Goal: Task Accomplishment & Management: Complete application form

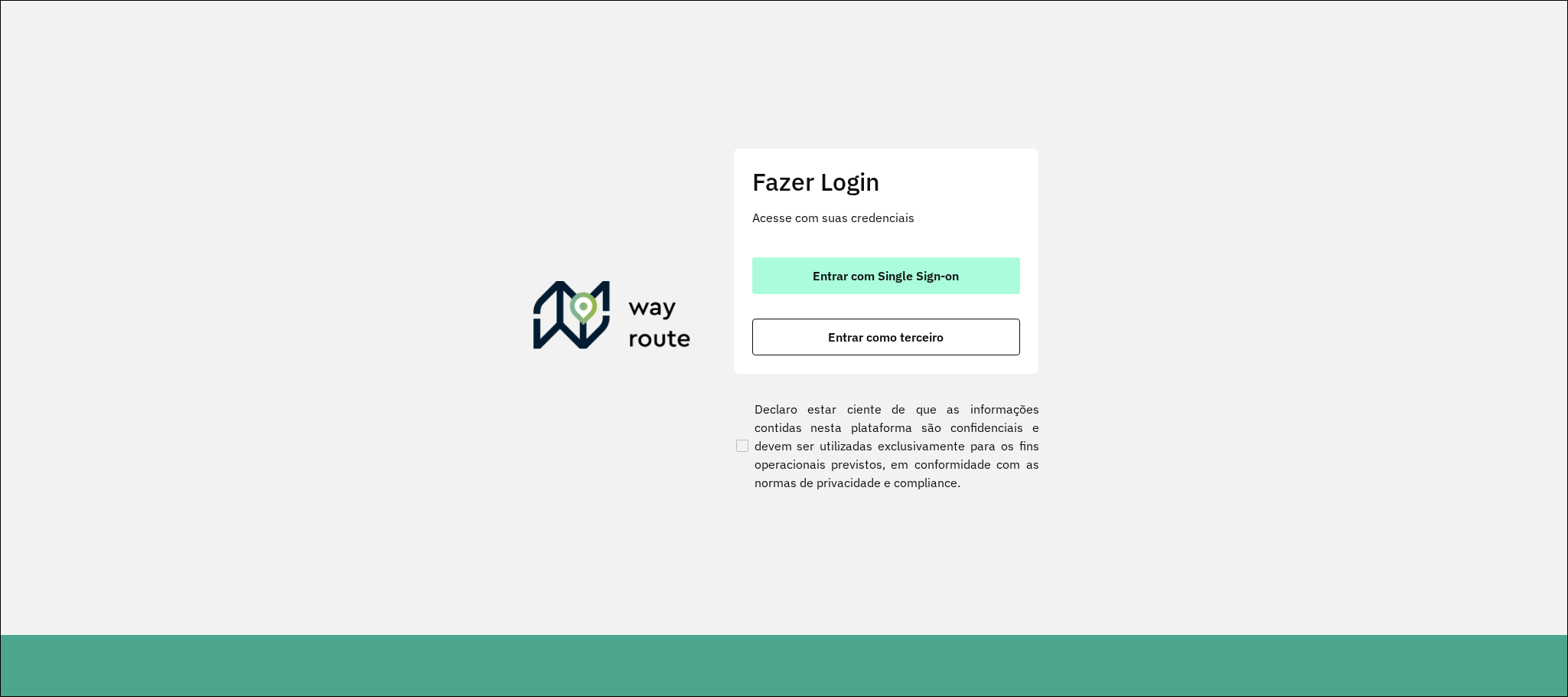
click at [982, 258] on button "Entrar com Single Sign-on" at bounding box center [887, 275] width 268 height 37
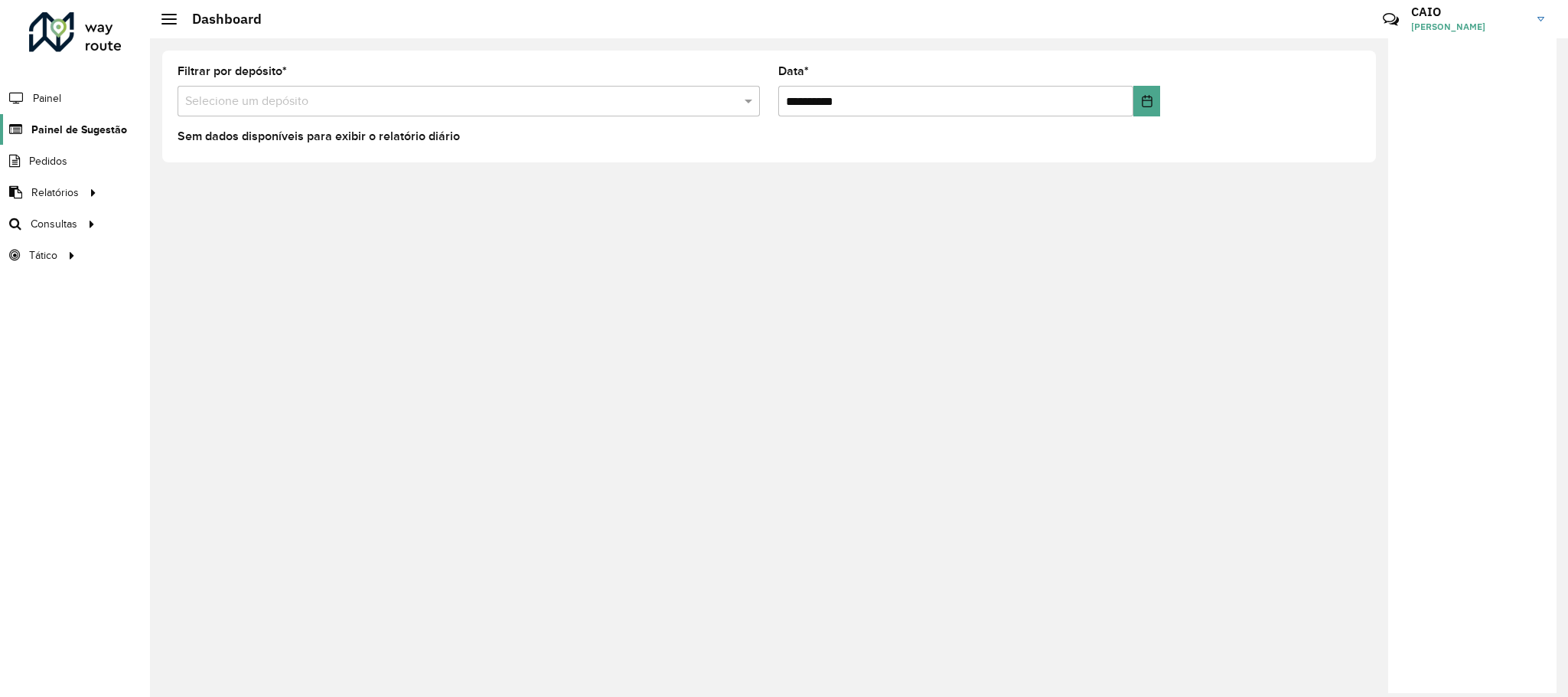
click at [73, 134] on span "Painel de Sugestão" at bounding box center [79, 129] width 96 height 16
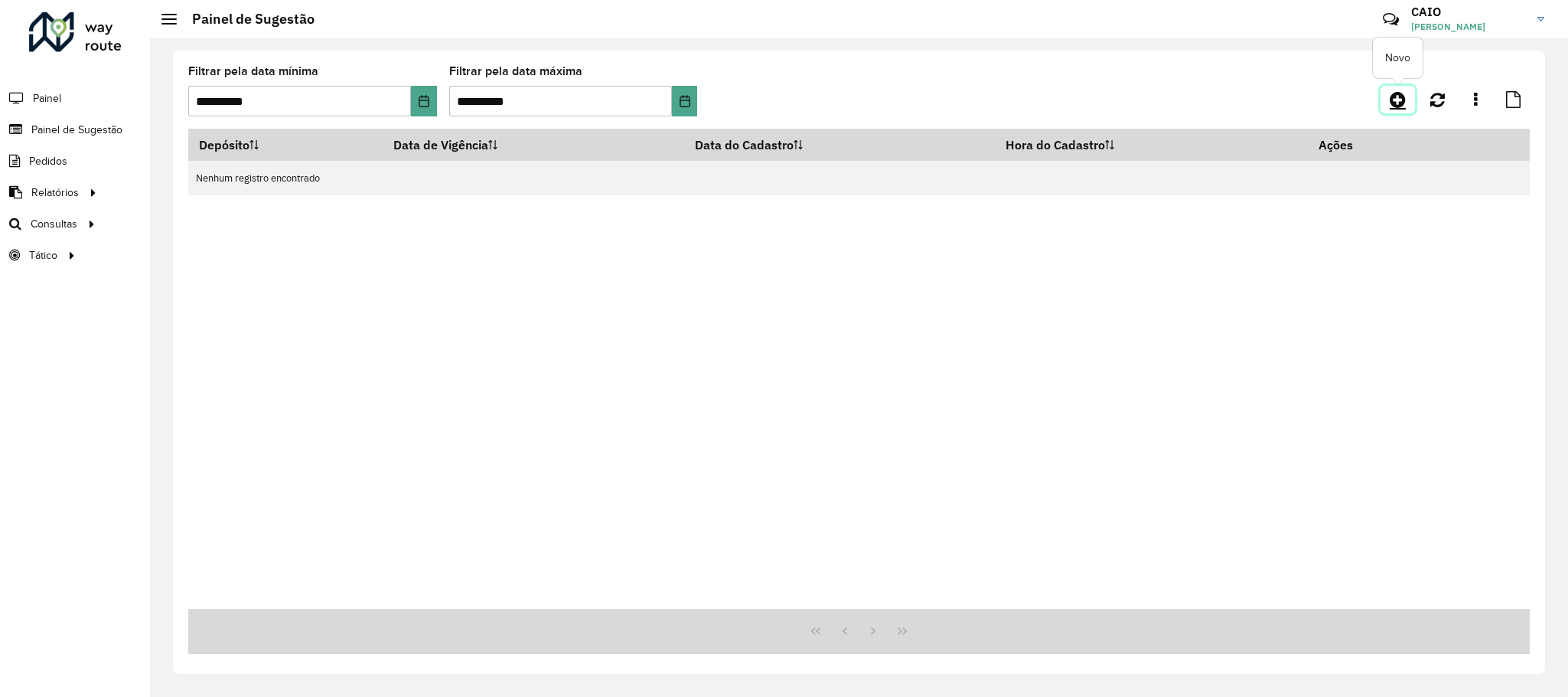
click at [1408, 93] on link at bounding box center [1397, 99] width 34 height 28
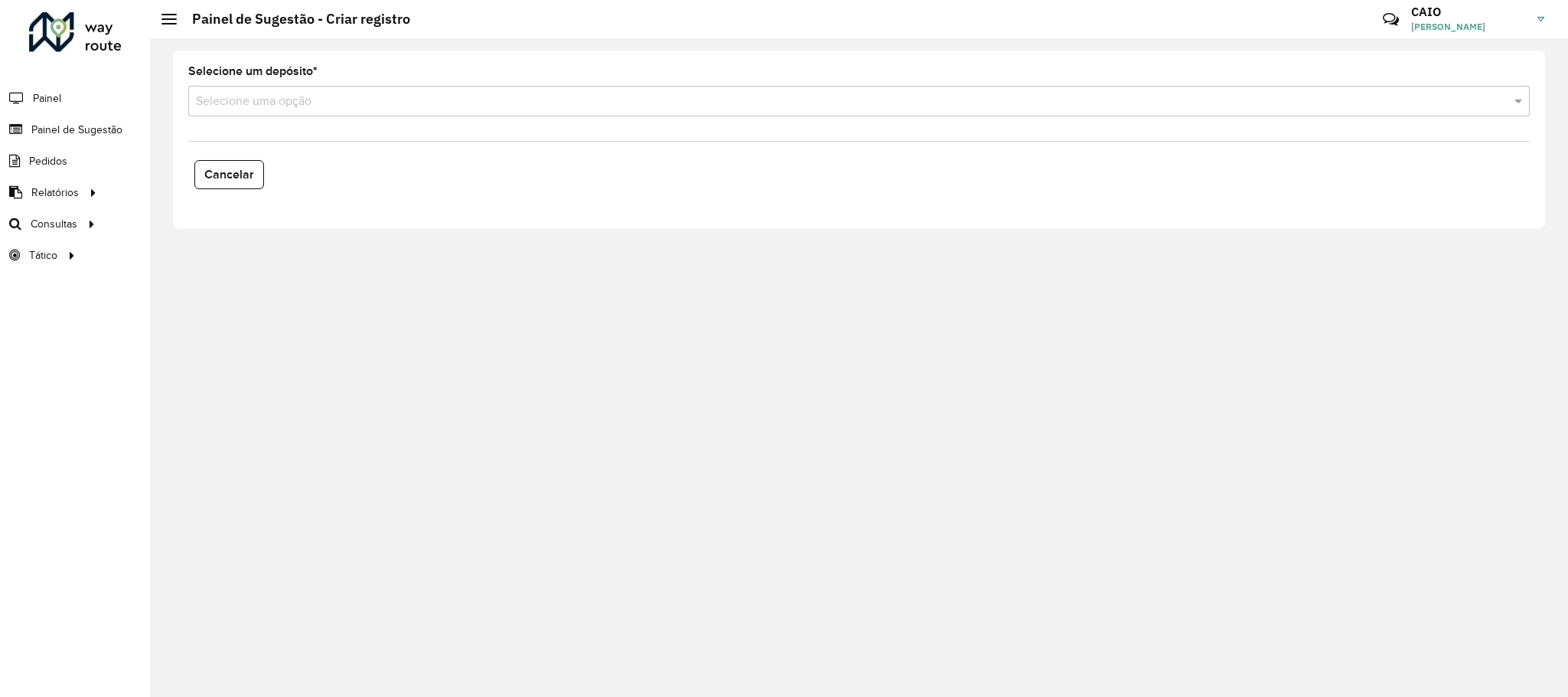
click at [319, 99] on input "text" at bounding box center [843, 102] width 1296 height 18
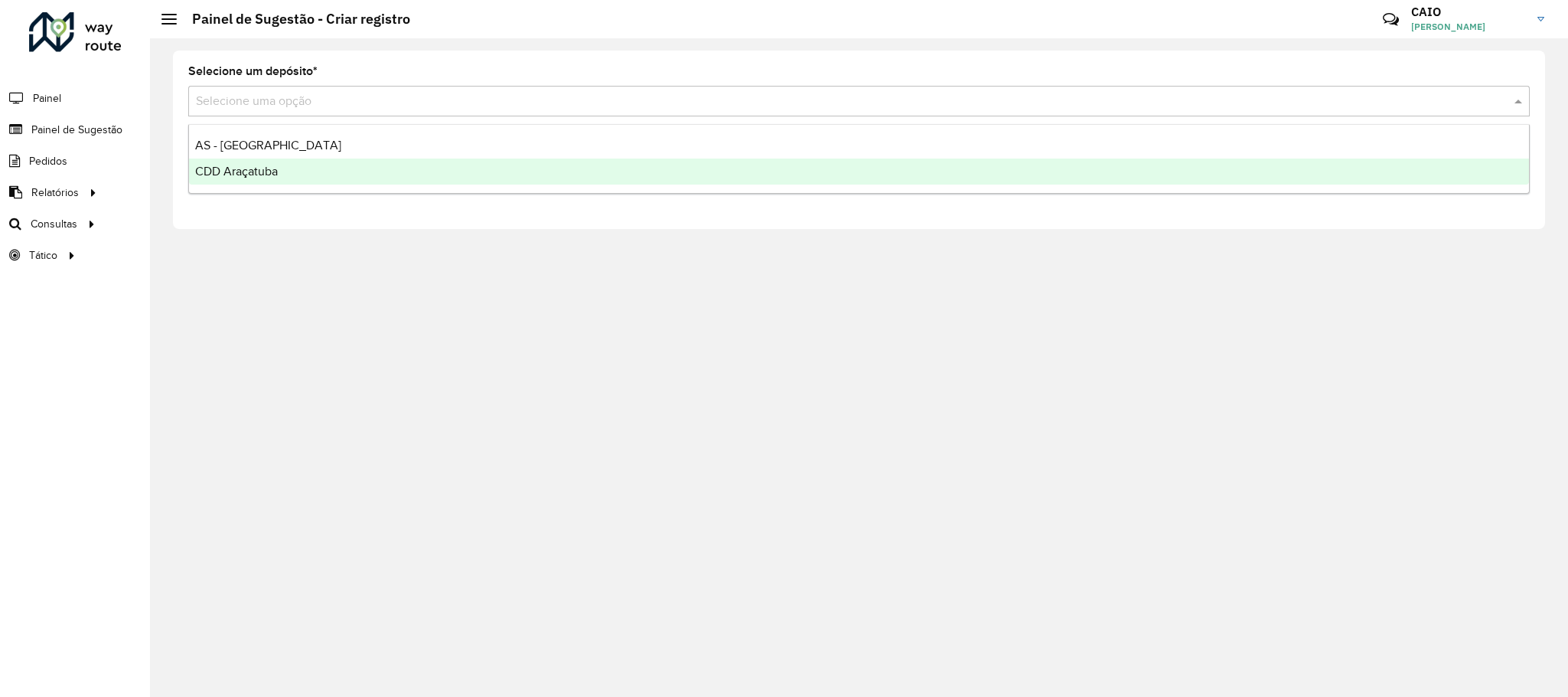
click at [260, 175] on span "CDD Araçatuba" at bounding box center [236, 171] width 83 height 13
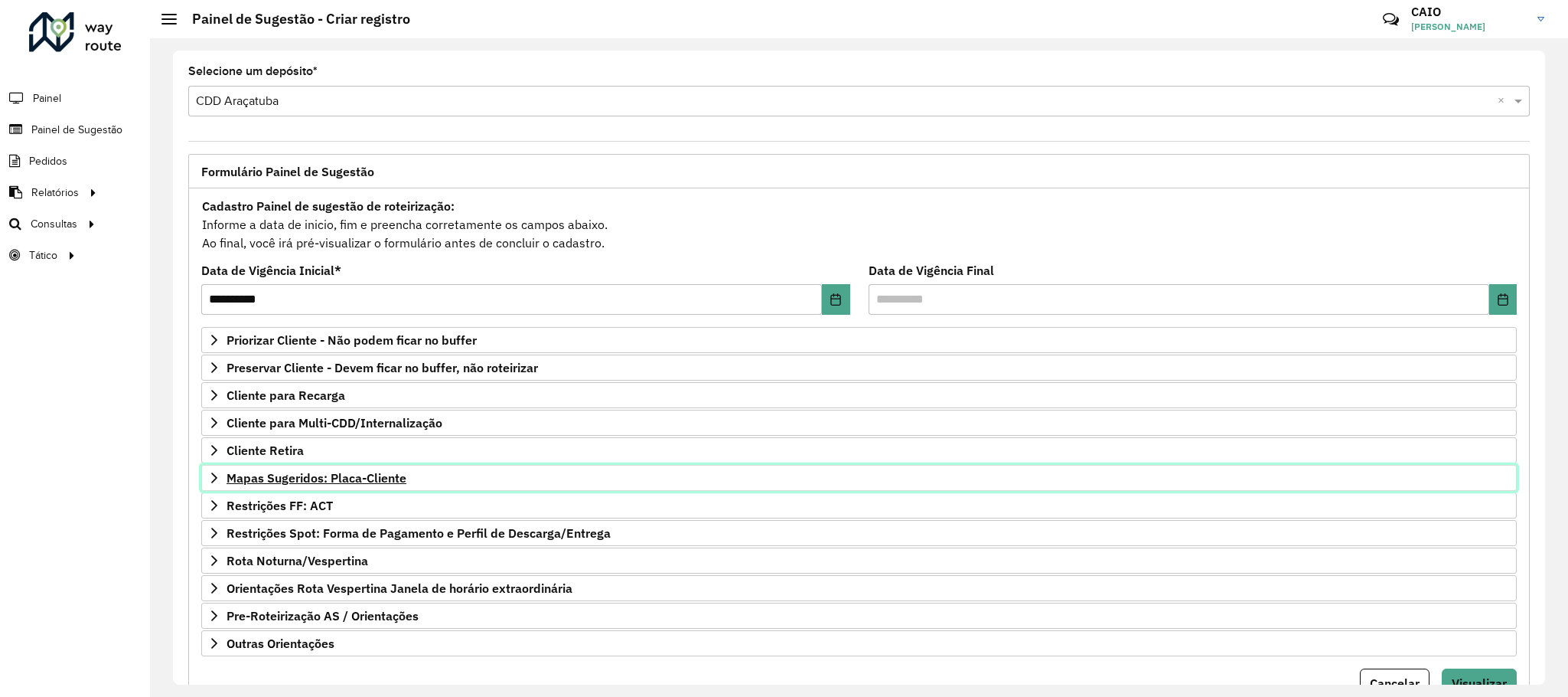
click at [338, 471] on link "Mapas Sugeridos: Placa-Cliente" at bounding box center [859, 477] width 1316 height 26
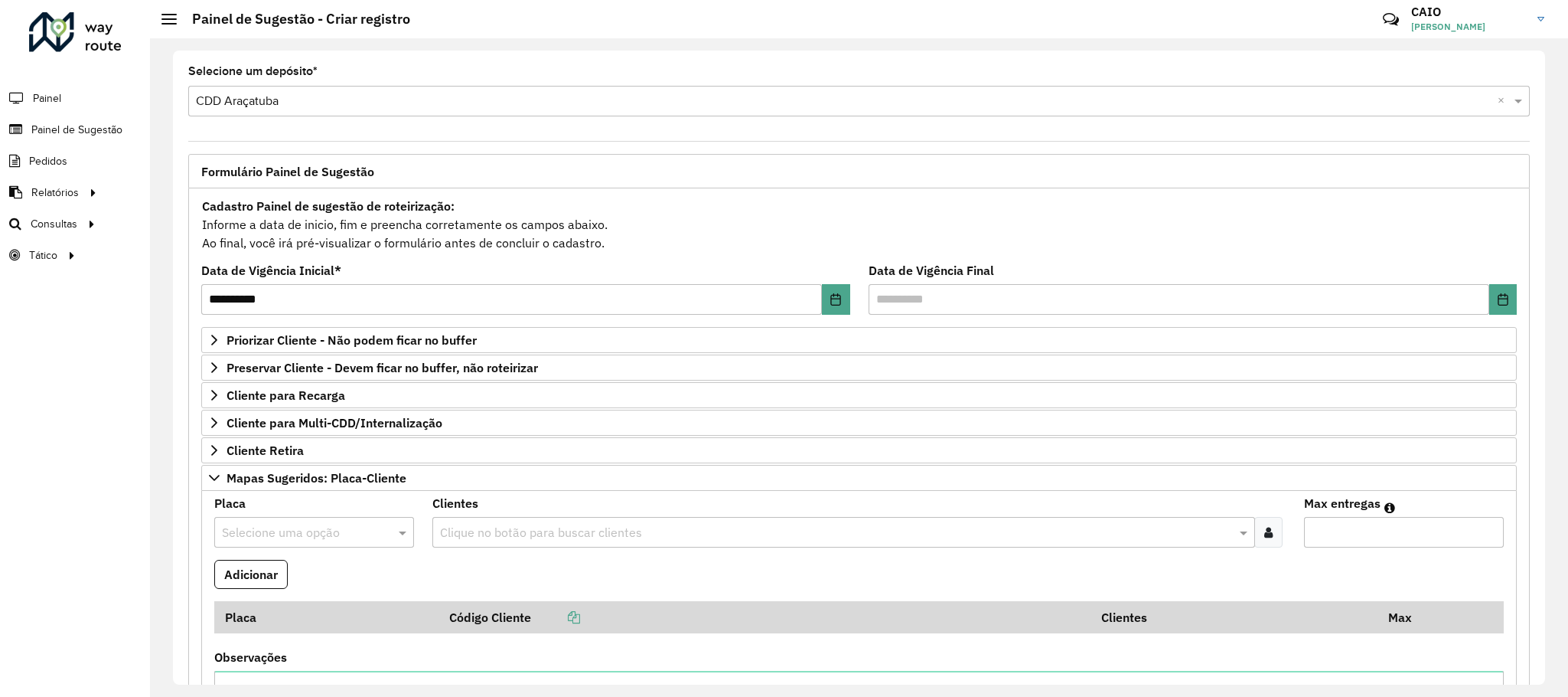
click at [310, 540] on input "text" at bounding box center [299, 532] width 154 height 18
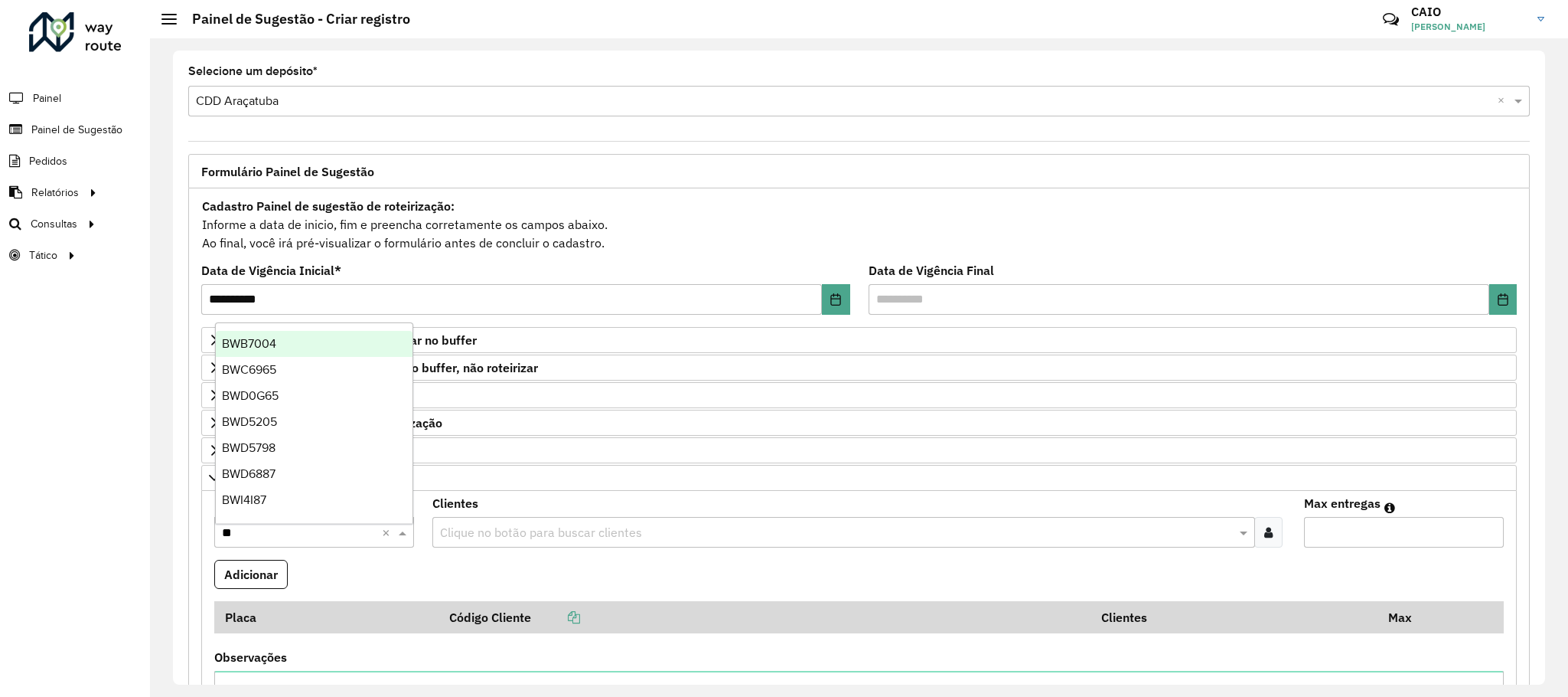
type input "***"
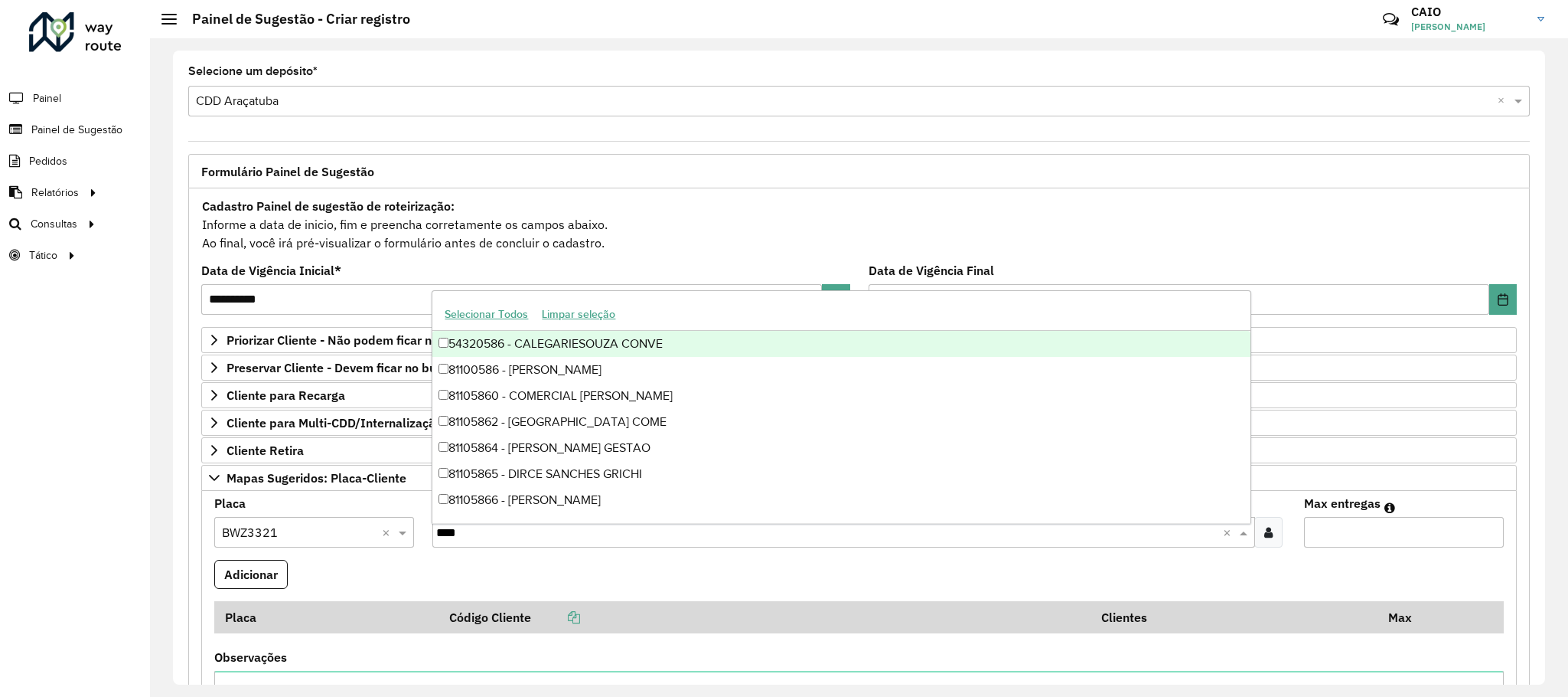
type input "*****"
click at [1393, 536] on input "Max entregas" at bounding box center [1404, 532] width 199 height 30
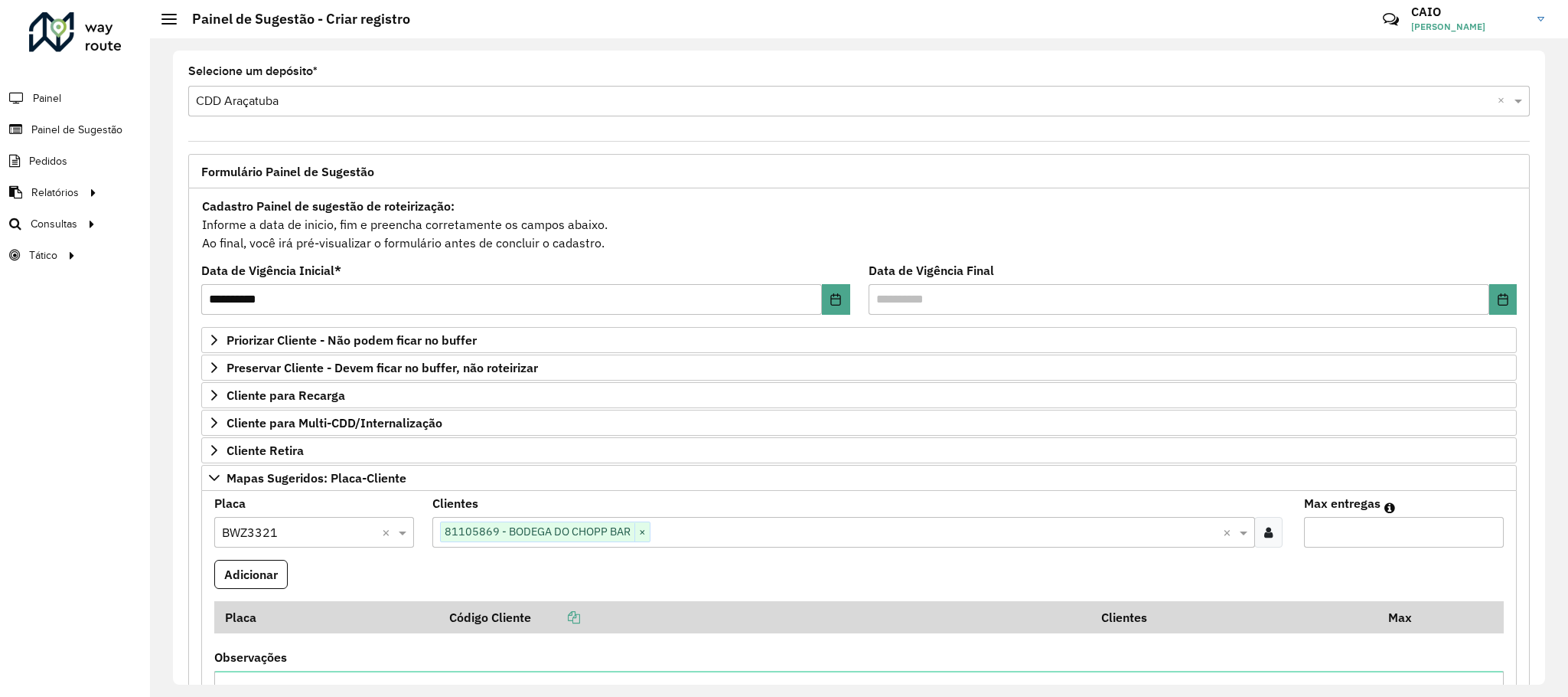
type input "*"
click at [1484, 533] on input "*" at bounding box center [1404, 532] width 199 height 30
click at [267, 583] on button "Adicionar" at bounding box center [251, 574] width 73 height 29
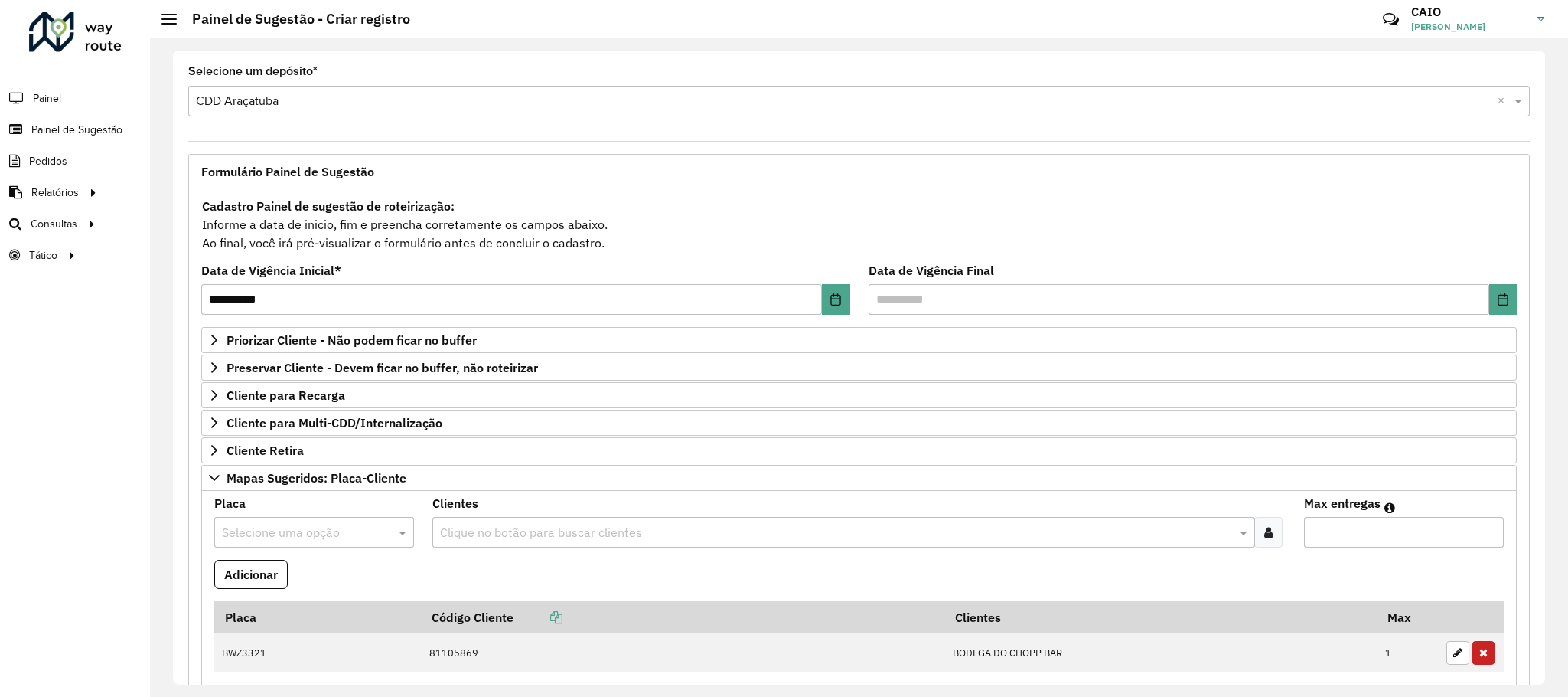
click at [322, 532] on input "text" at bounding box center [299, 532] width 154 height 18
type input "***"
click at [308, 494] on div "DOD2798" at bounding box center [314, 500] width 197 height 26
click at [519, 524] on div "Clique no botão para buscar clientes" at bounding box center [844, 532] width 823 height 30
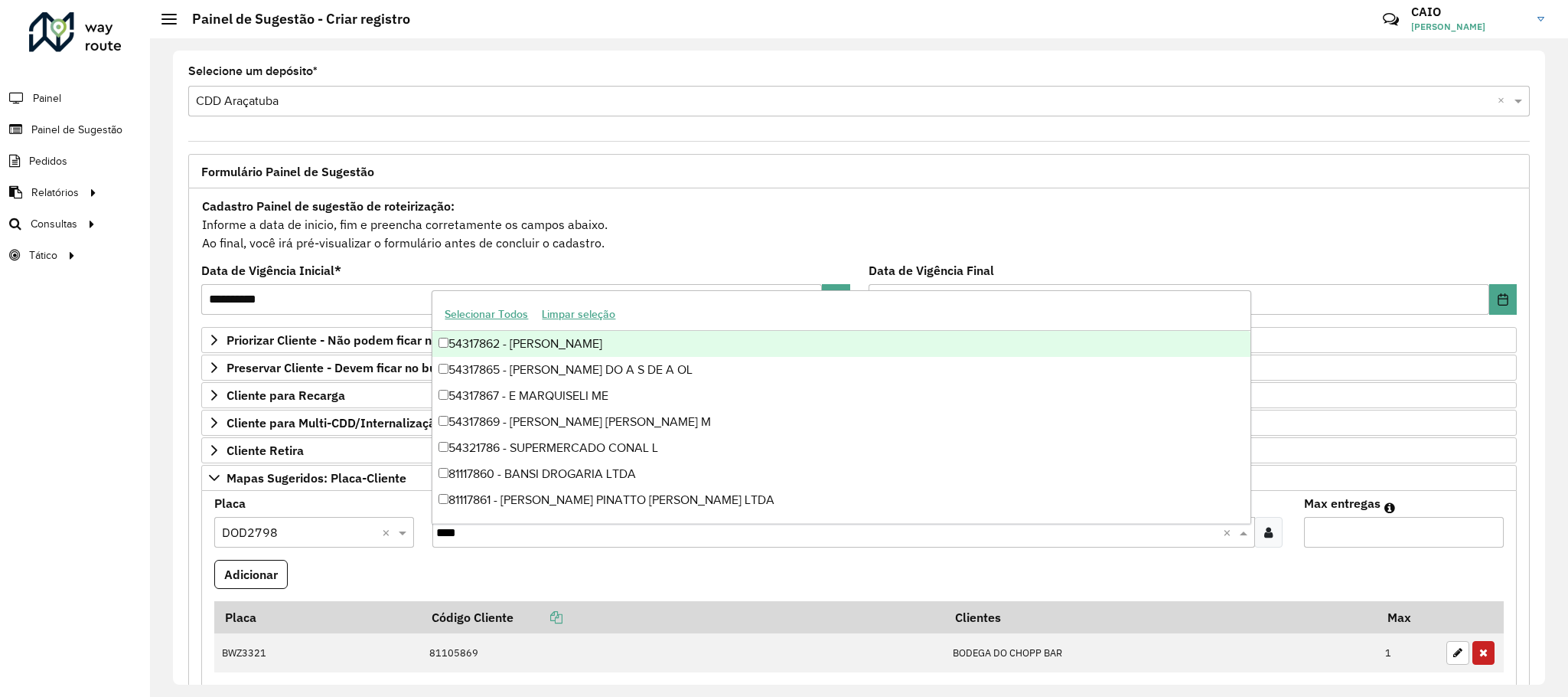
type input "*****"
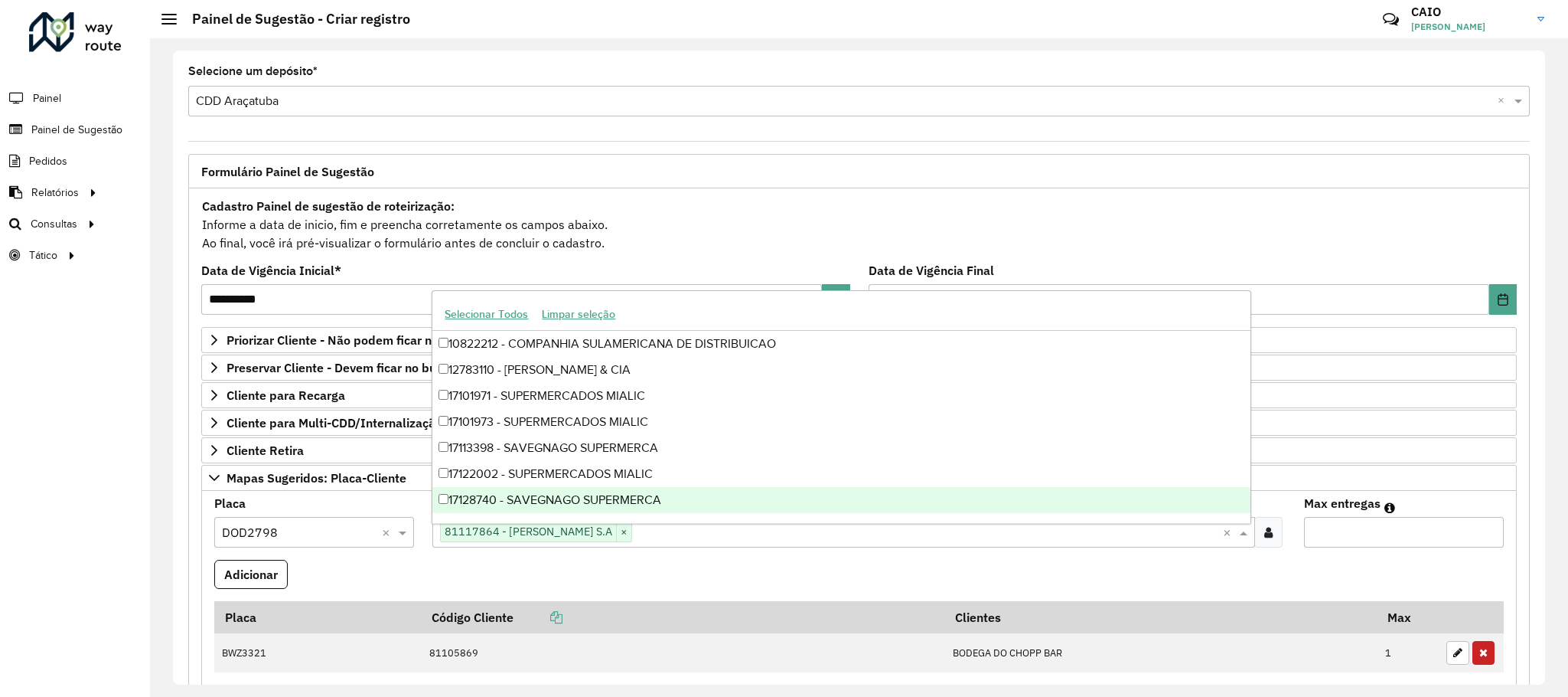
click at [1476, 533] on input "Max entregas" at bounding box center [1404, 532] width 199 height 30
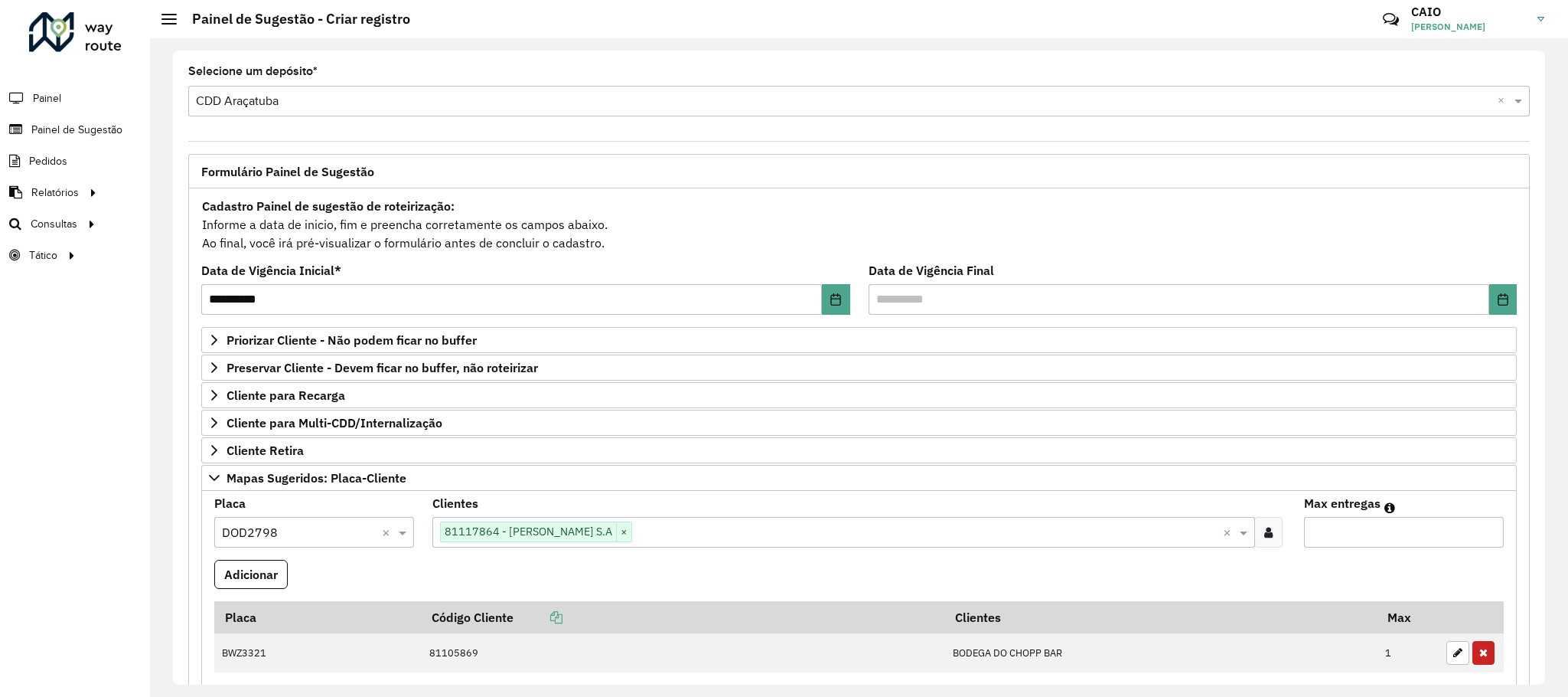
click at [1492, 533] on input "Max entregas" at bounding box center [1404, 532] width 199 height 30
type input "*"
click at [1484, 533] on input "*" at bounding box center [1404, 532] width 199 height 30
click at [260, 566] on button "Adicionar" at bounding box center [251, 574] width 73 height 29
click at [310, 531] on input "text" at bounding box center [299, 532] width 154 height 18
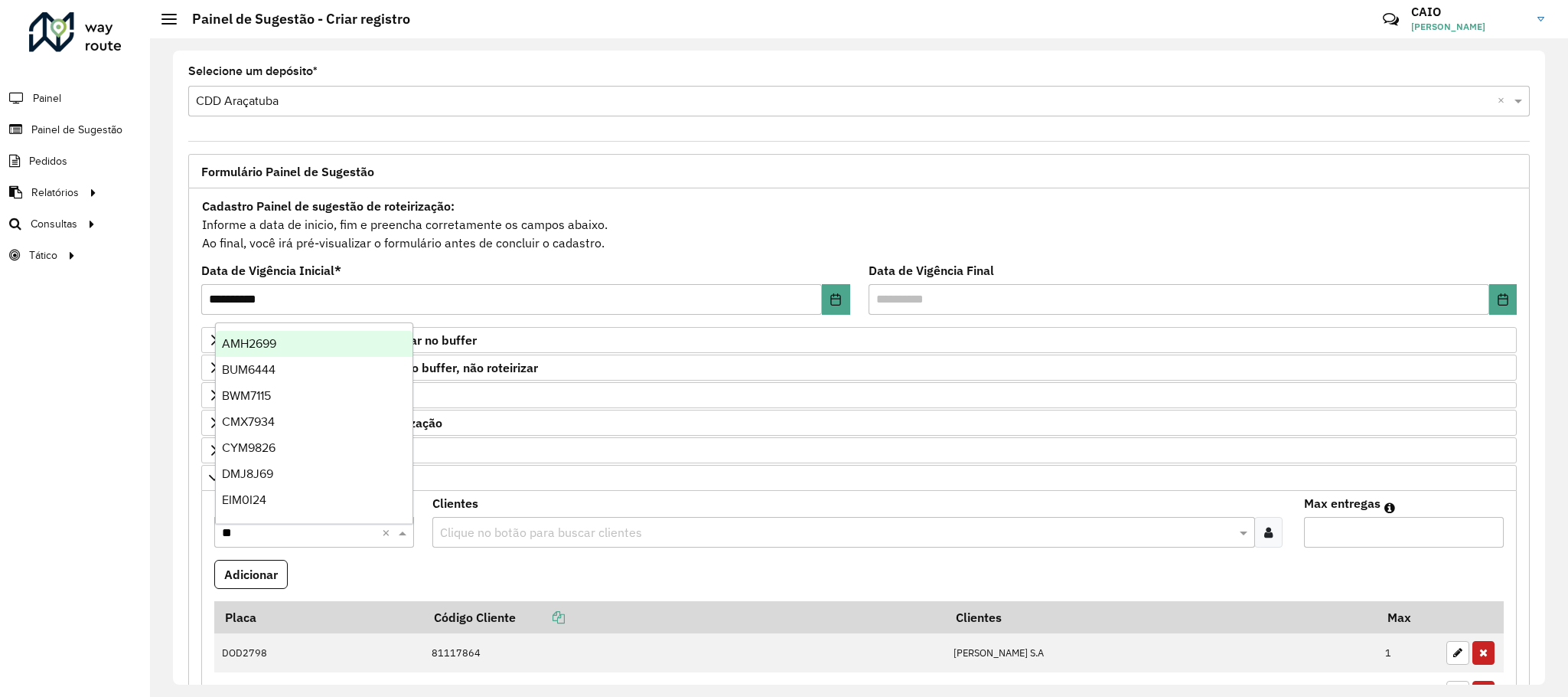
type input "***"
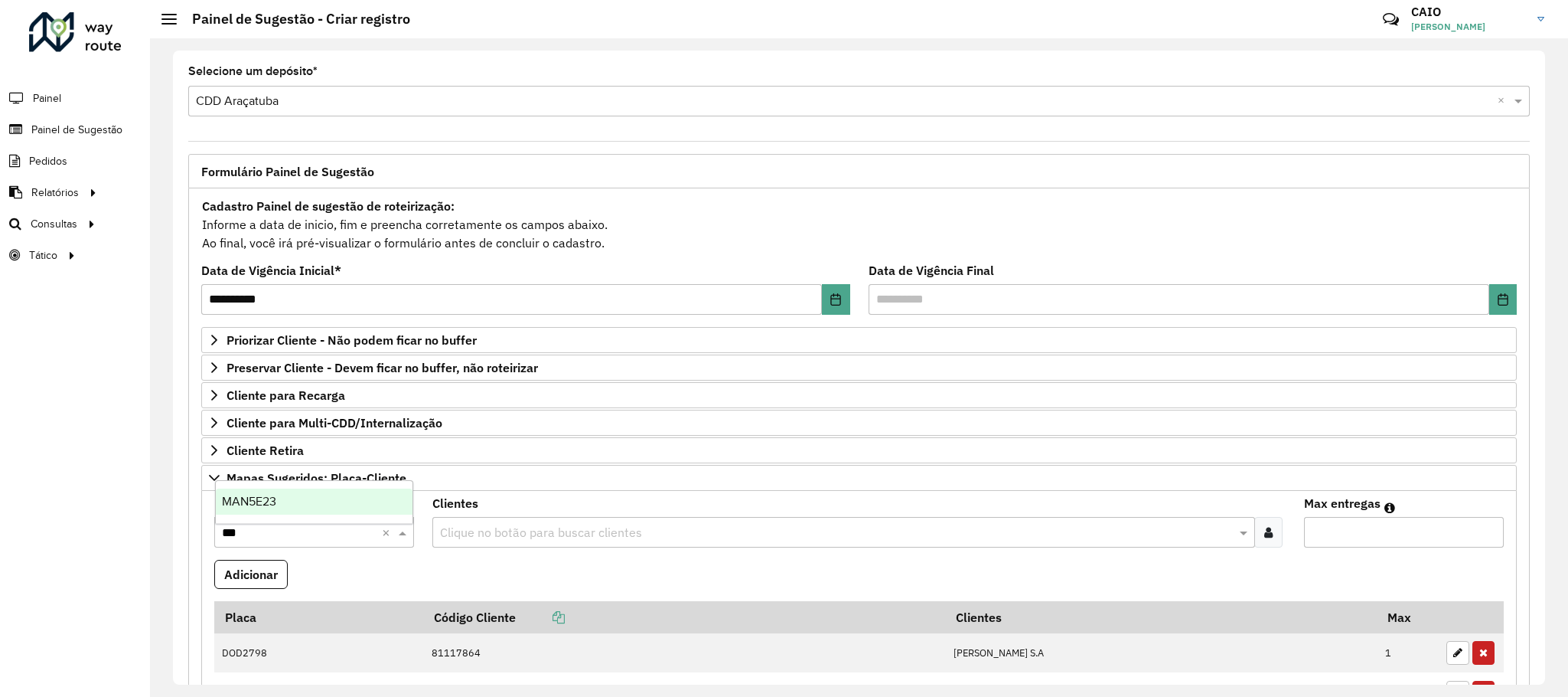
drag, startPoint x: 287, startPoint y: 505, endPoint x: 517, endPoint y: 563, distance: 237.2
click at [287, 504] on div "MAN5E23" at bounding box center [314, 500] width 197 height 26
click at [569, 559] on formly-field "Clientes Clique no botão para buscar clientes" at bounding box center [859, 528] width 871 height 62
click at [553, 547] on div "Clique no botão para buscar clientes" at bounding box center [844, 532] width 823 height 30
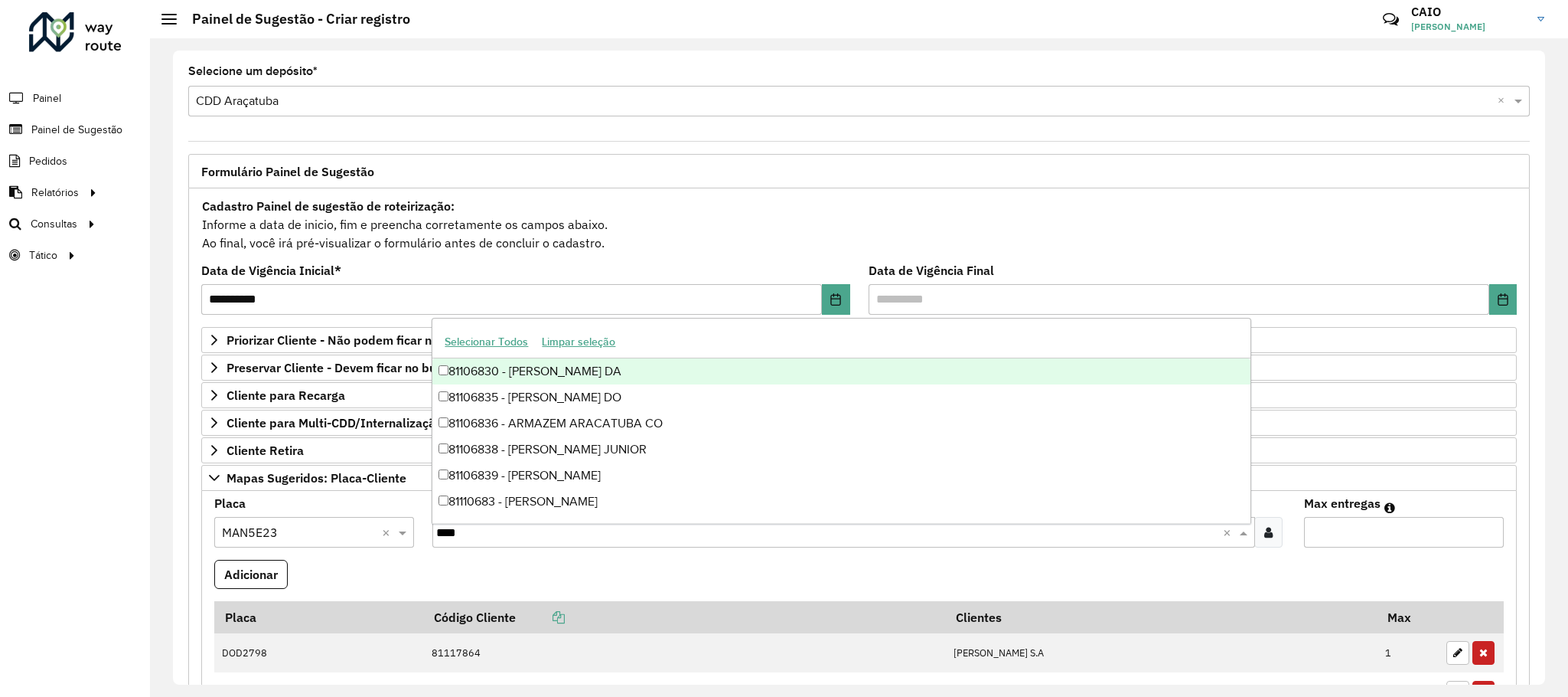
type input "*****"
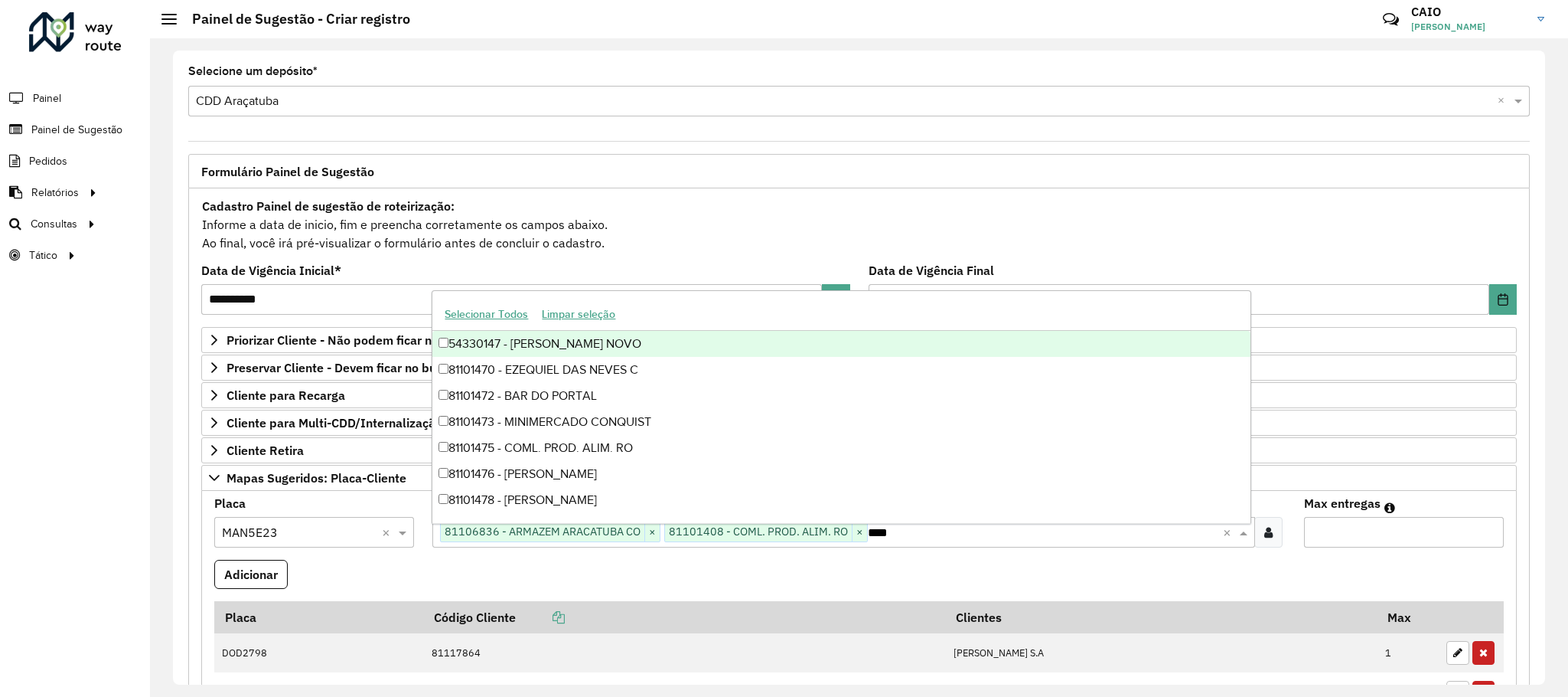
type input "*****"
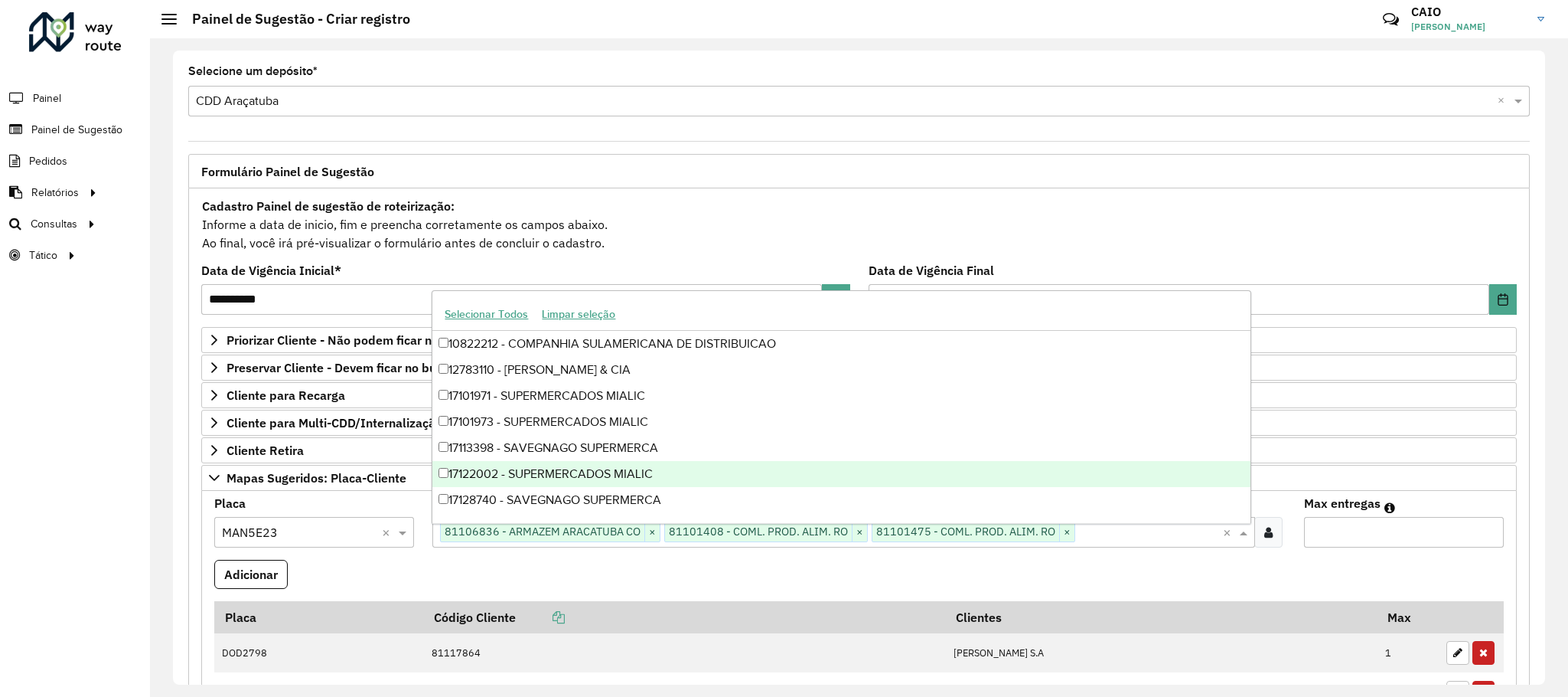
click at [1479, 527] on input "Max entregas" at bounding box center [1404, 532] width 199 height 30
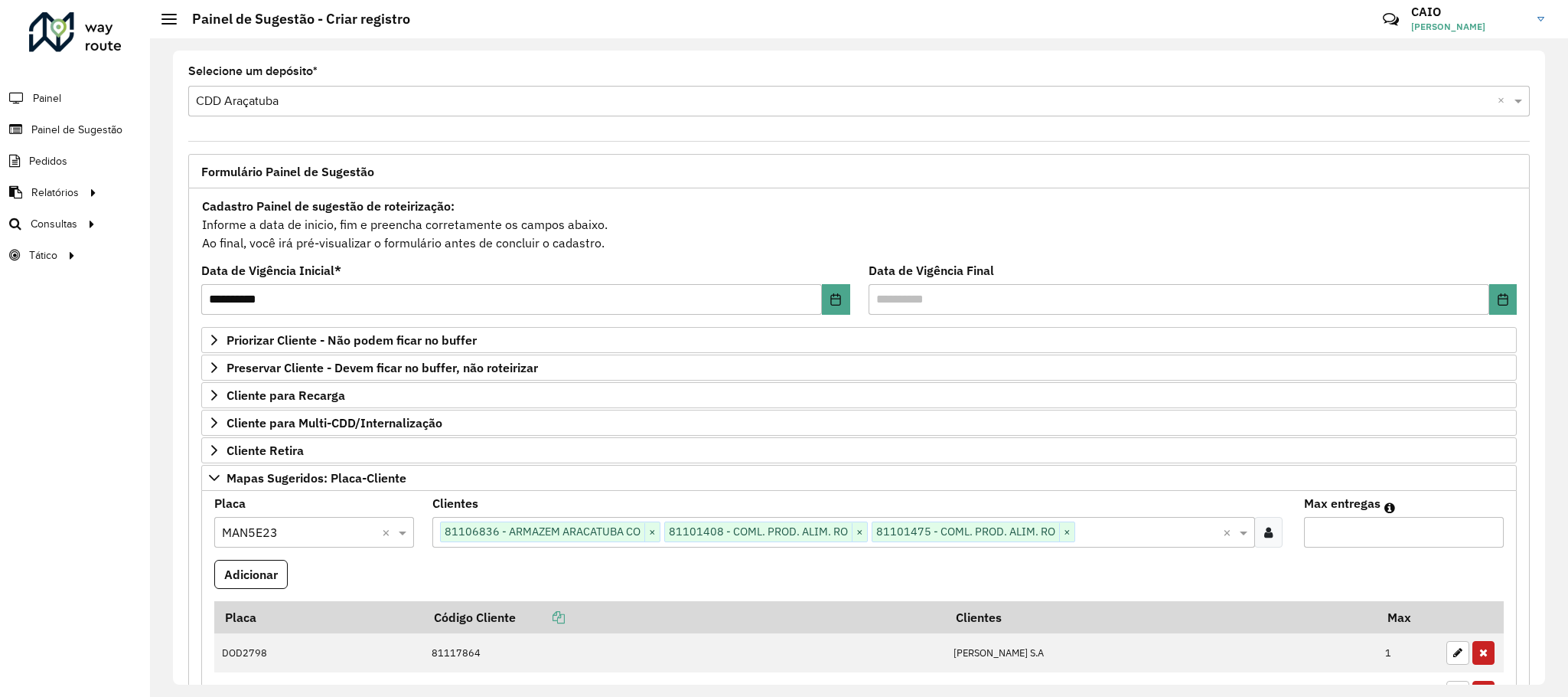
click at [1482, 529] on input "*" at bounding box center [1404, 532] width 199 height 30
type input "*"
click at [1482, 529] on input "*" at bounding box center [1404, 532] width 199 height 30
click at [283, 579] on button "Adicionar" at bounding box center [251, 574] width 73 height 29
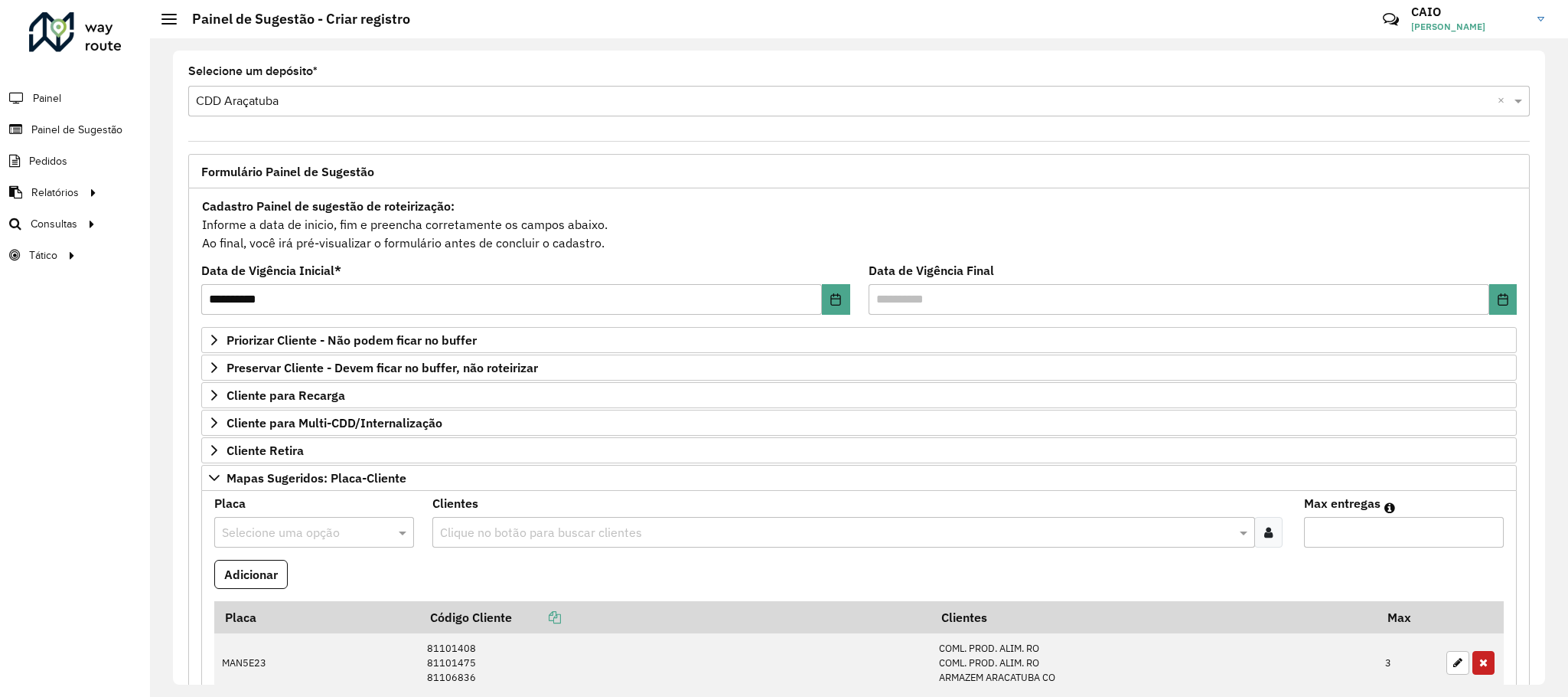
scroll to position [115, 0]
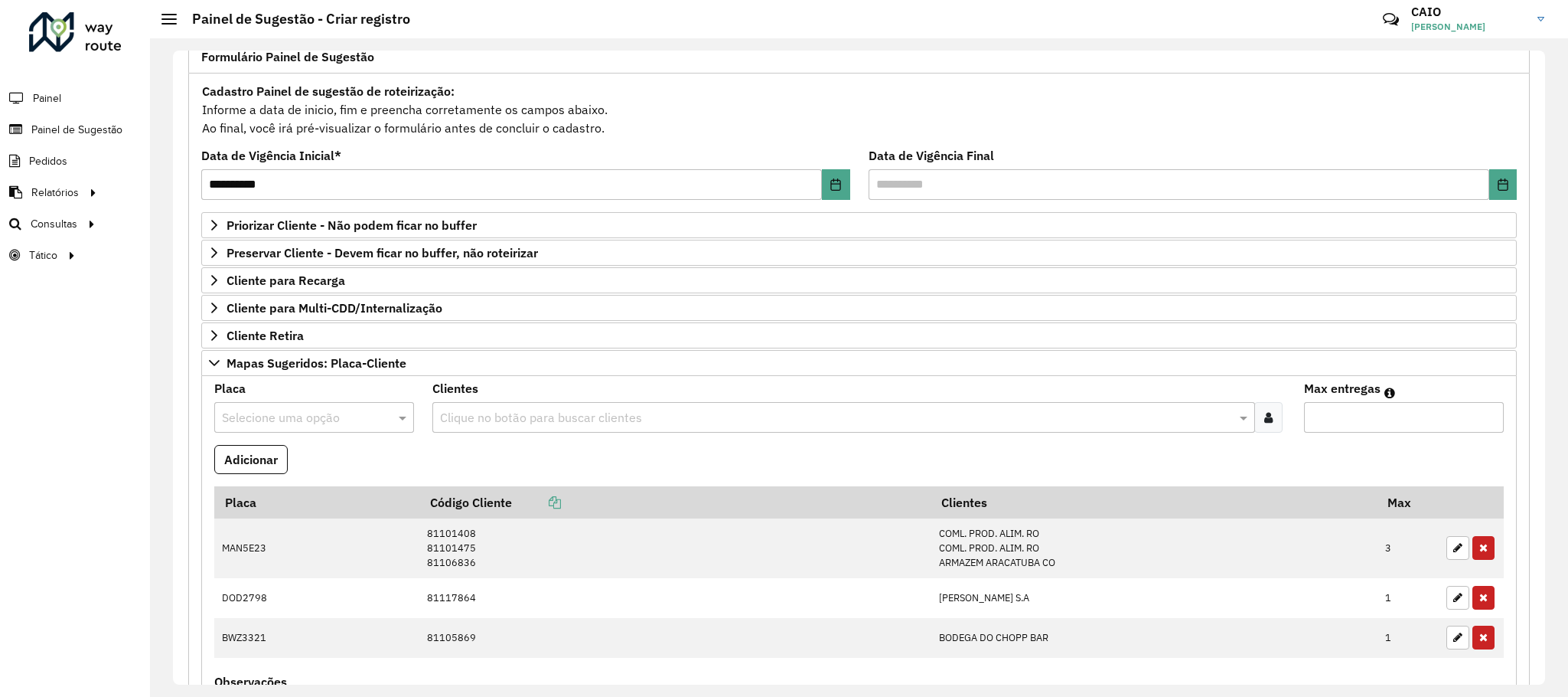
click at [319, 405] on div "Placa Selecione uma opção" at bounding box center [314, 407] width 199 height 49
click at [320, 421] on input "text" at bounding box center [299, 418] width 154 height 18
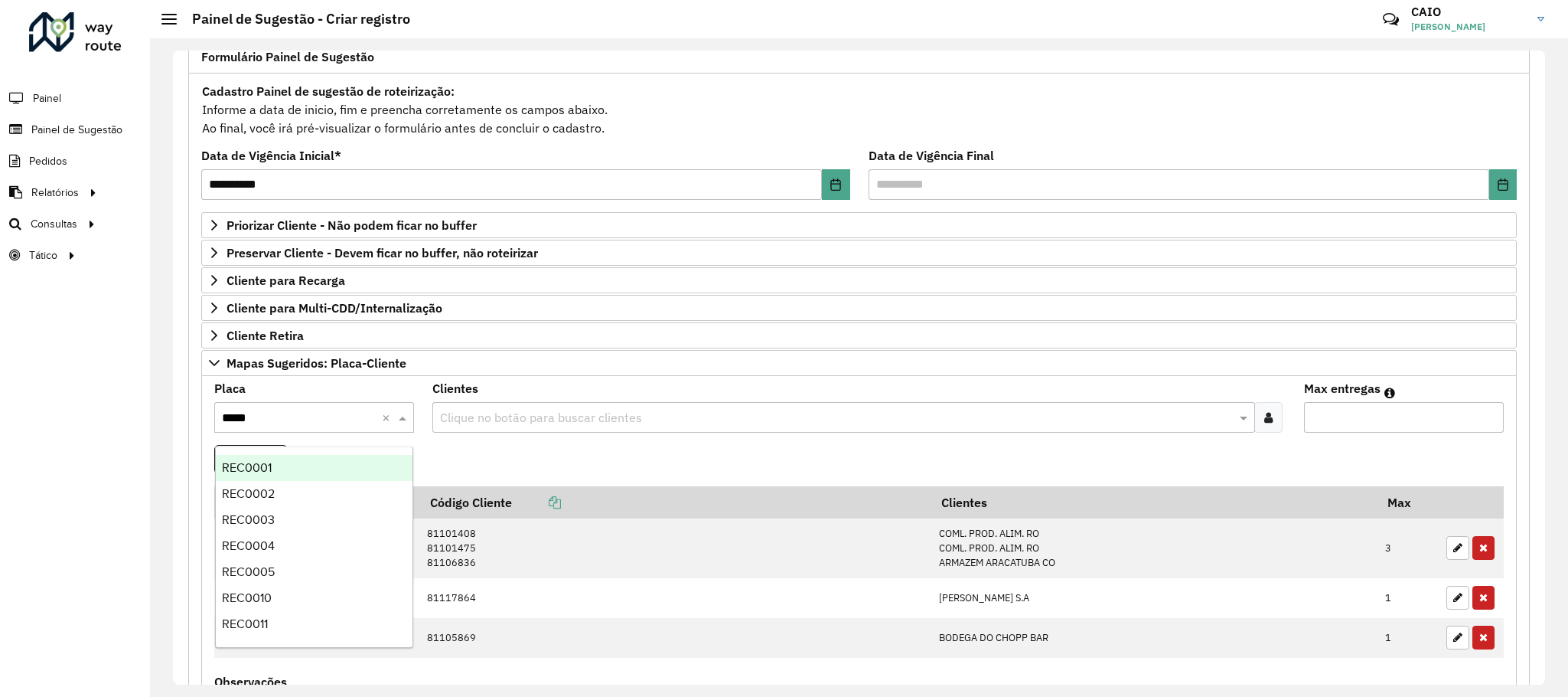
type input "******"
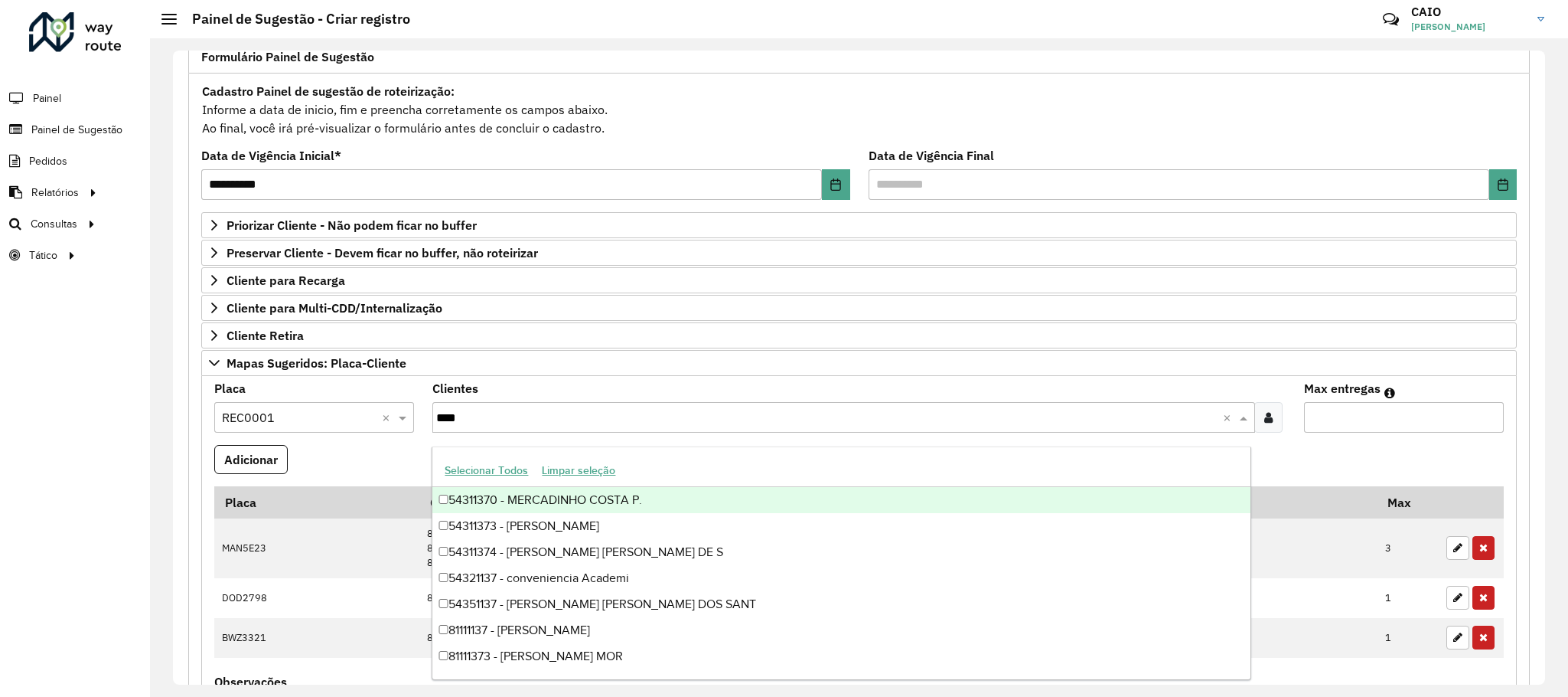
type input "*****"
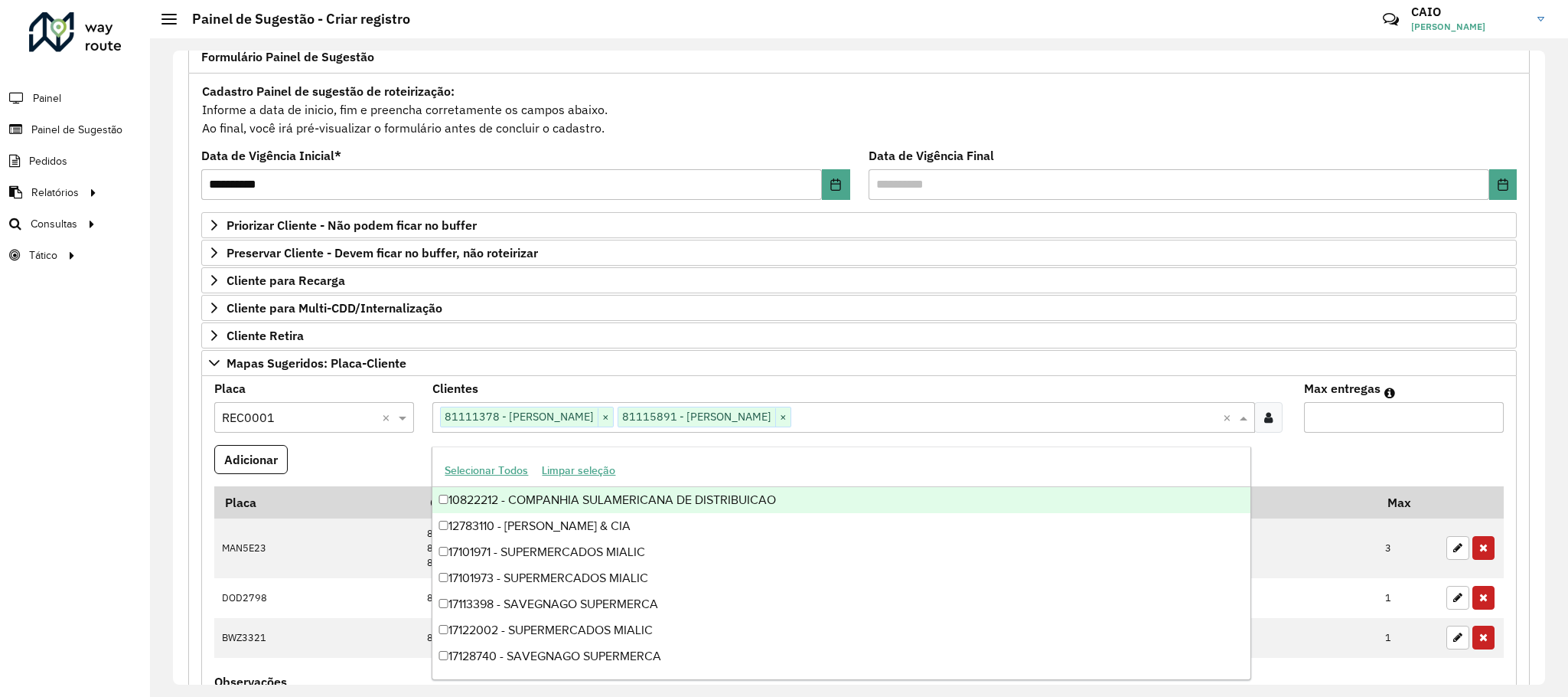
click at [1485, 421] on input "*" at bounding box center [1404, 417] width 199 height 30
type input "*"
click at [1485, 421] on input "*" at bounding box center [1404, 417] width 199 height 30
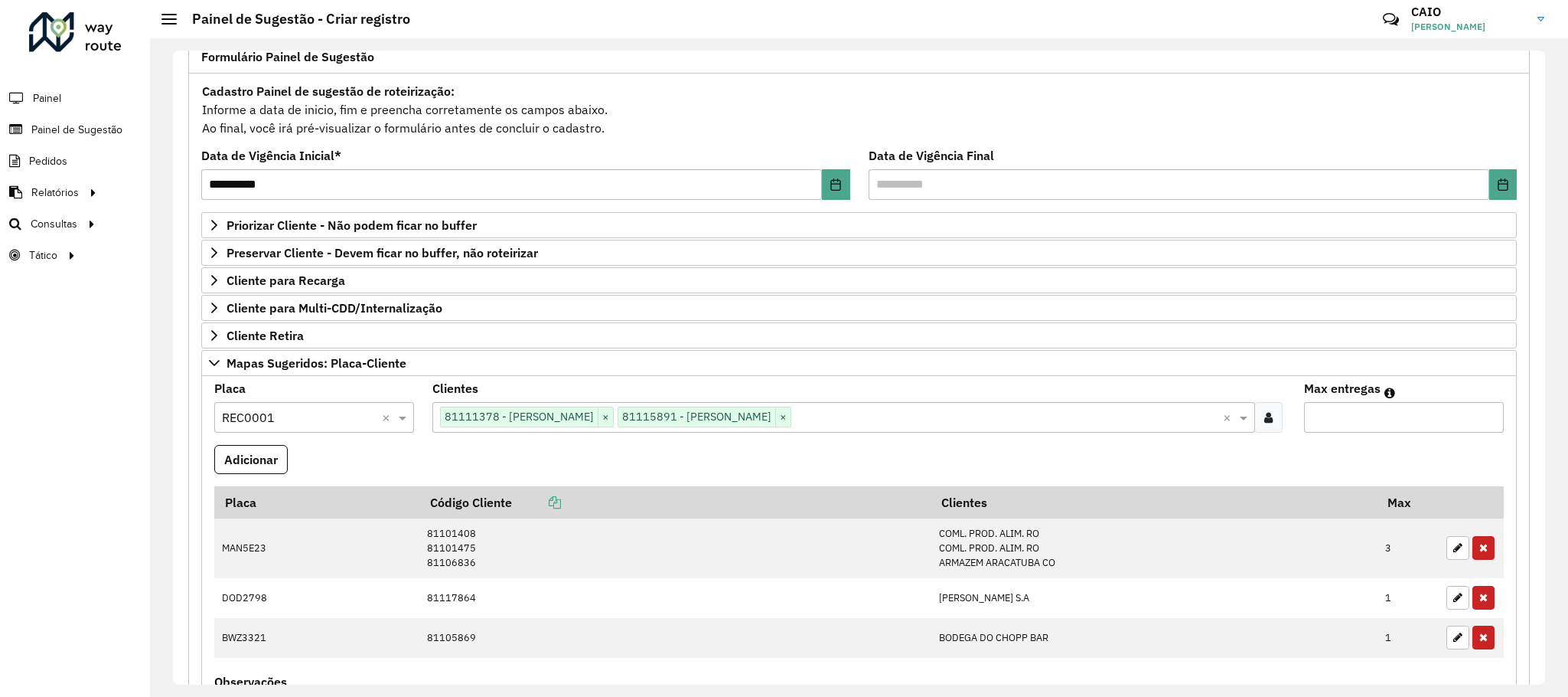
click at [278, 457] on button "Adicionar" at bounding box center [251, 459] width 73 height 29
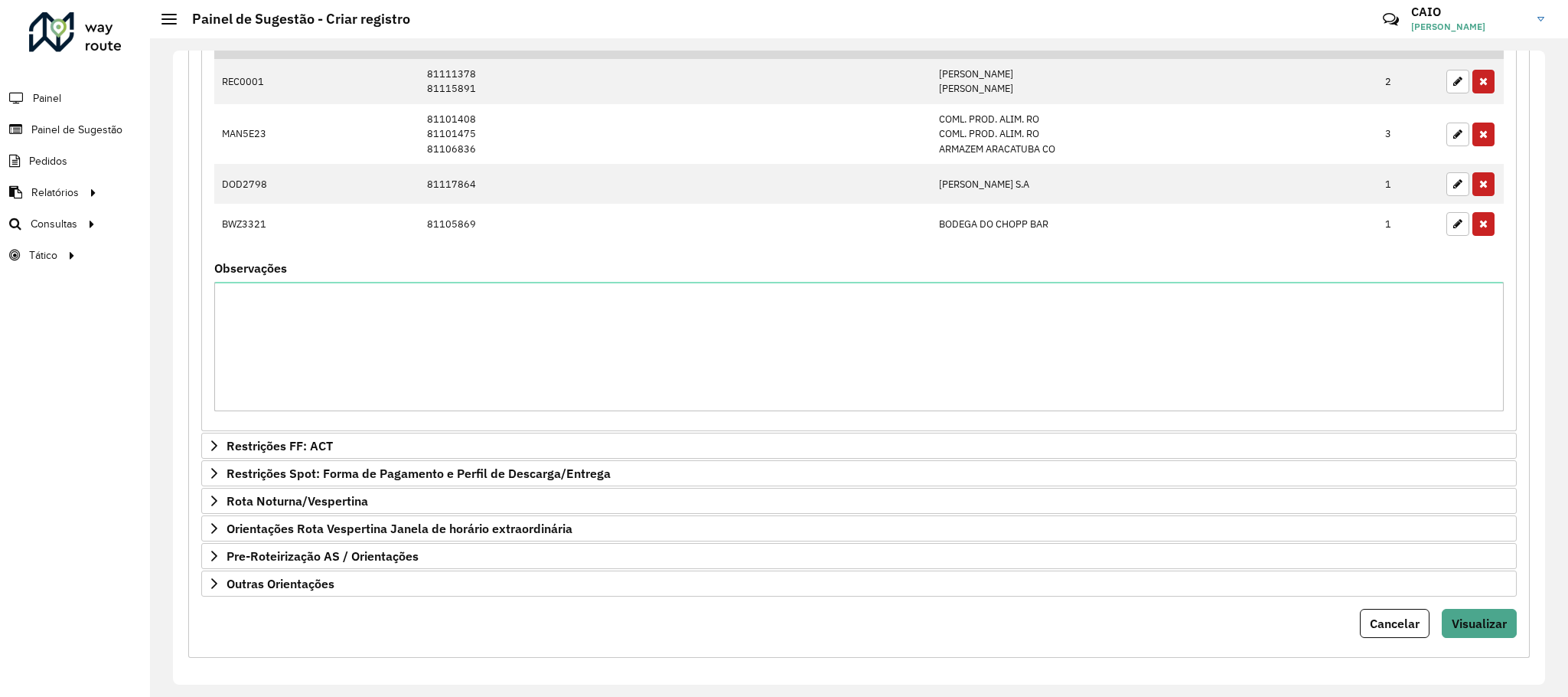
scroll to position [670, 0]
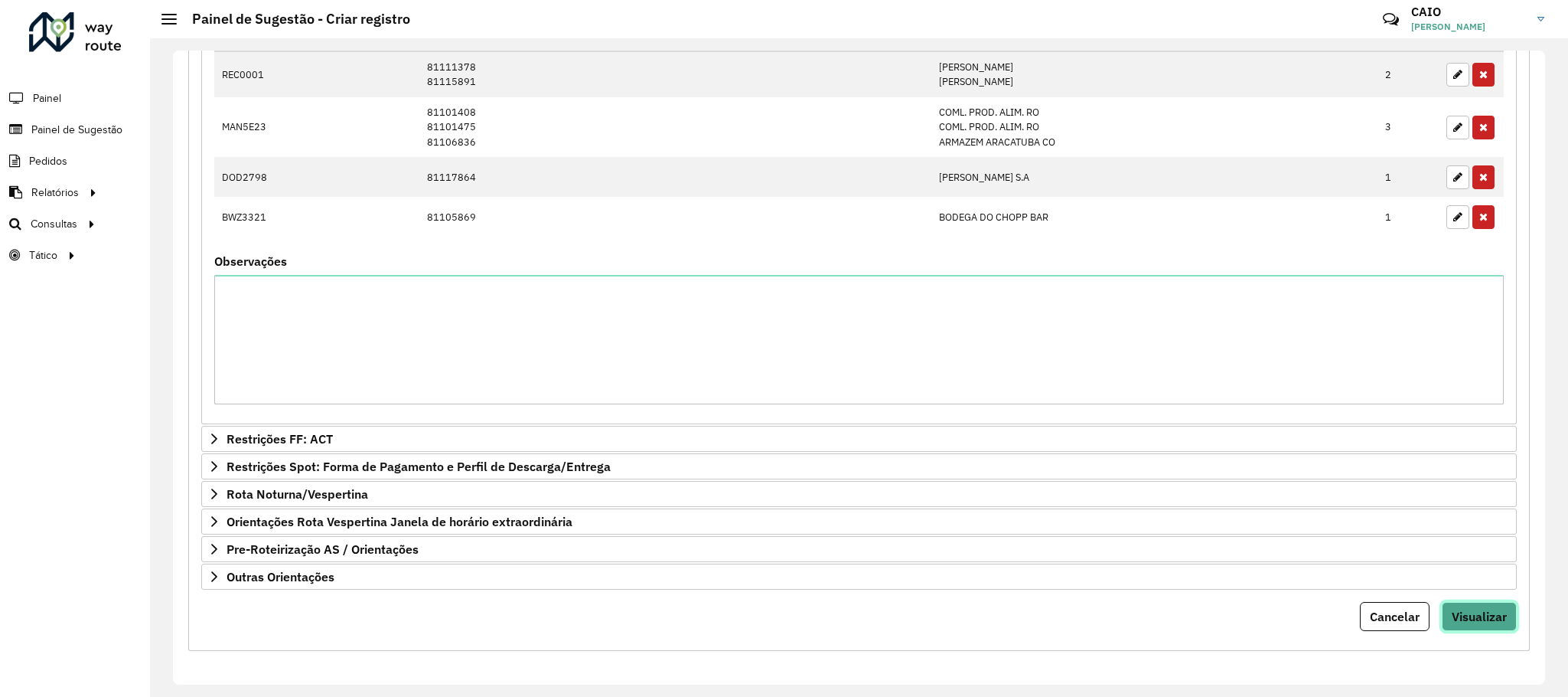
click at [1471, 603] on button "Visualizar" at bounding box center [1479, 616] width 75 height 29
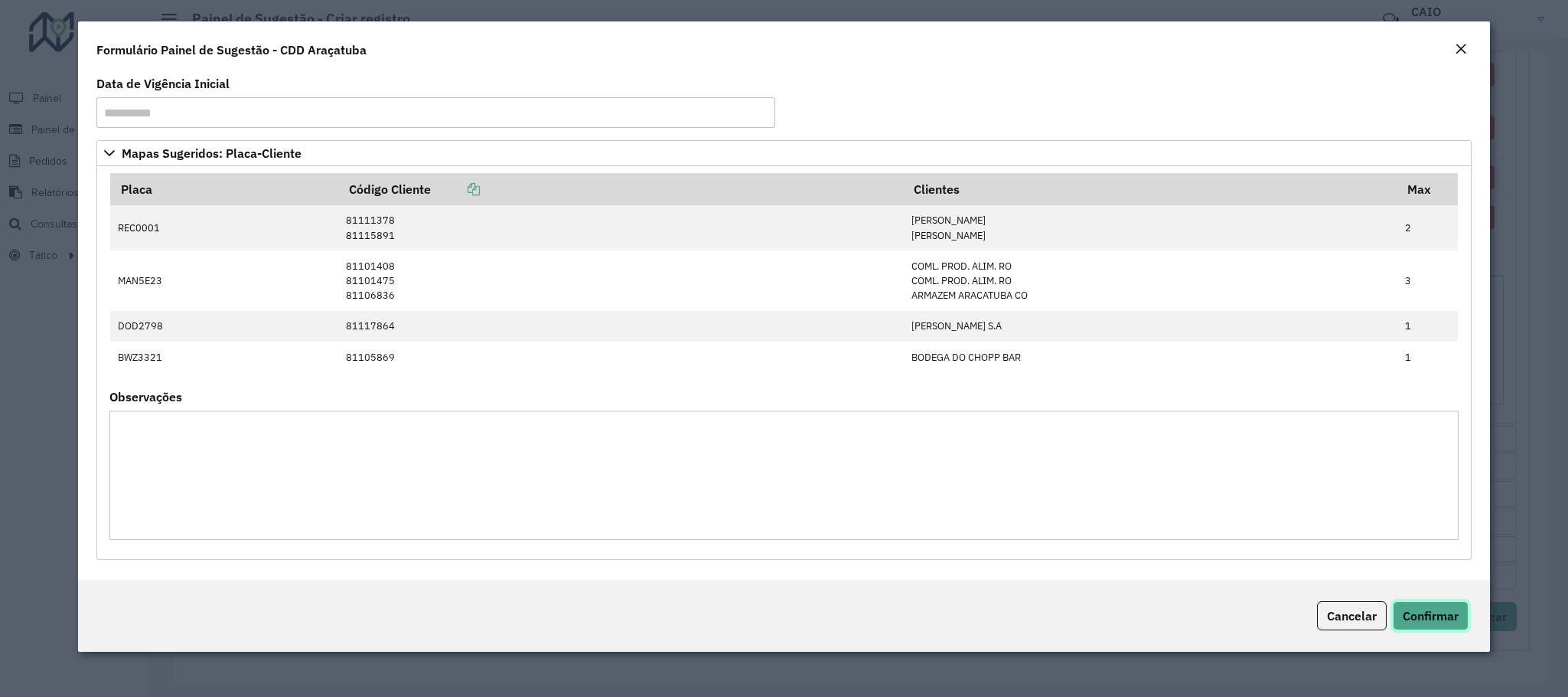
click at [1415, 622] on span "Confirmar" at bounding box center [1430, 615] width 56 height 15
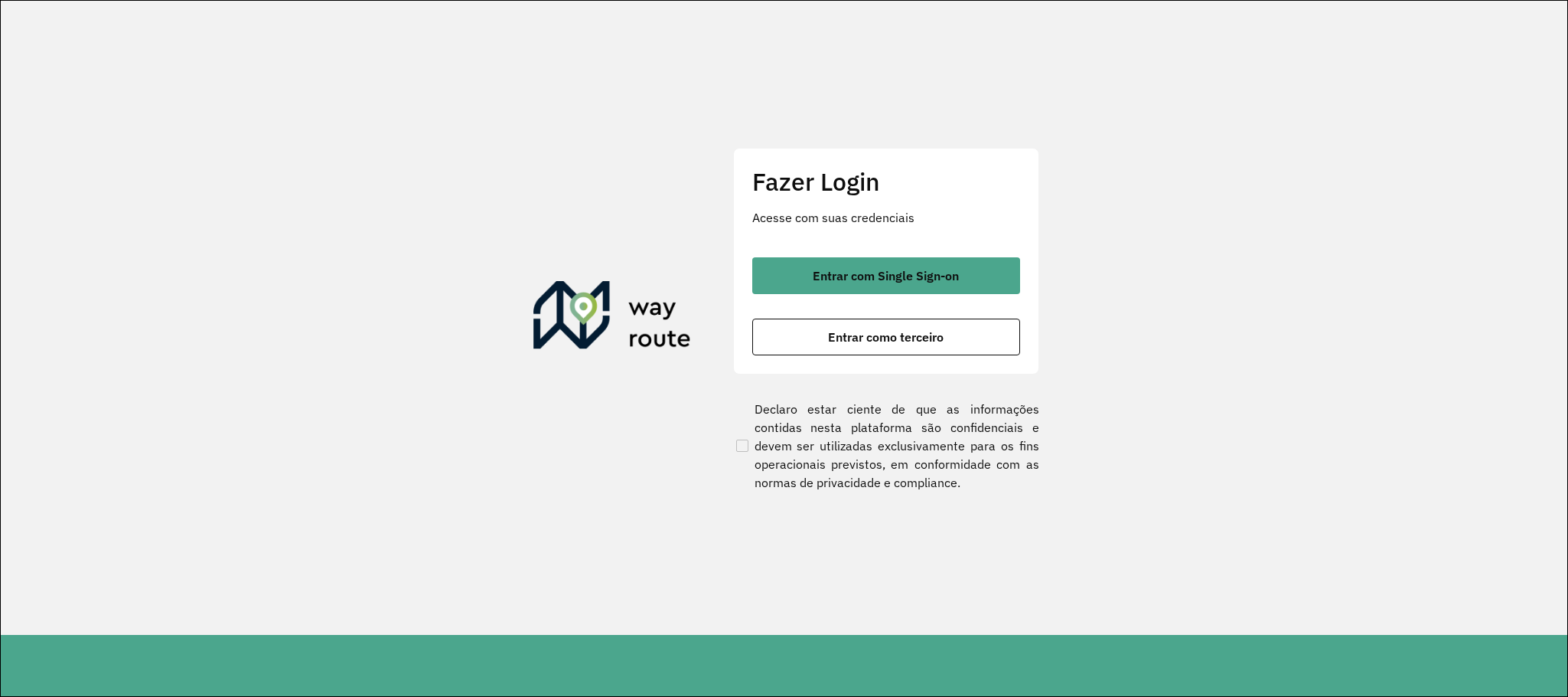
click at [906, 271] on span "Entrar com Single Sign-on" at bounding box center [886, 275] width 146 height 12
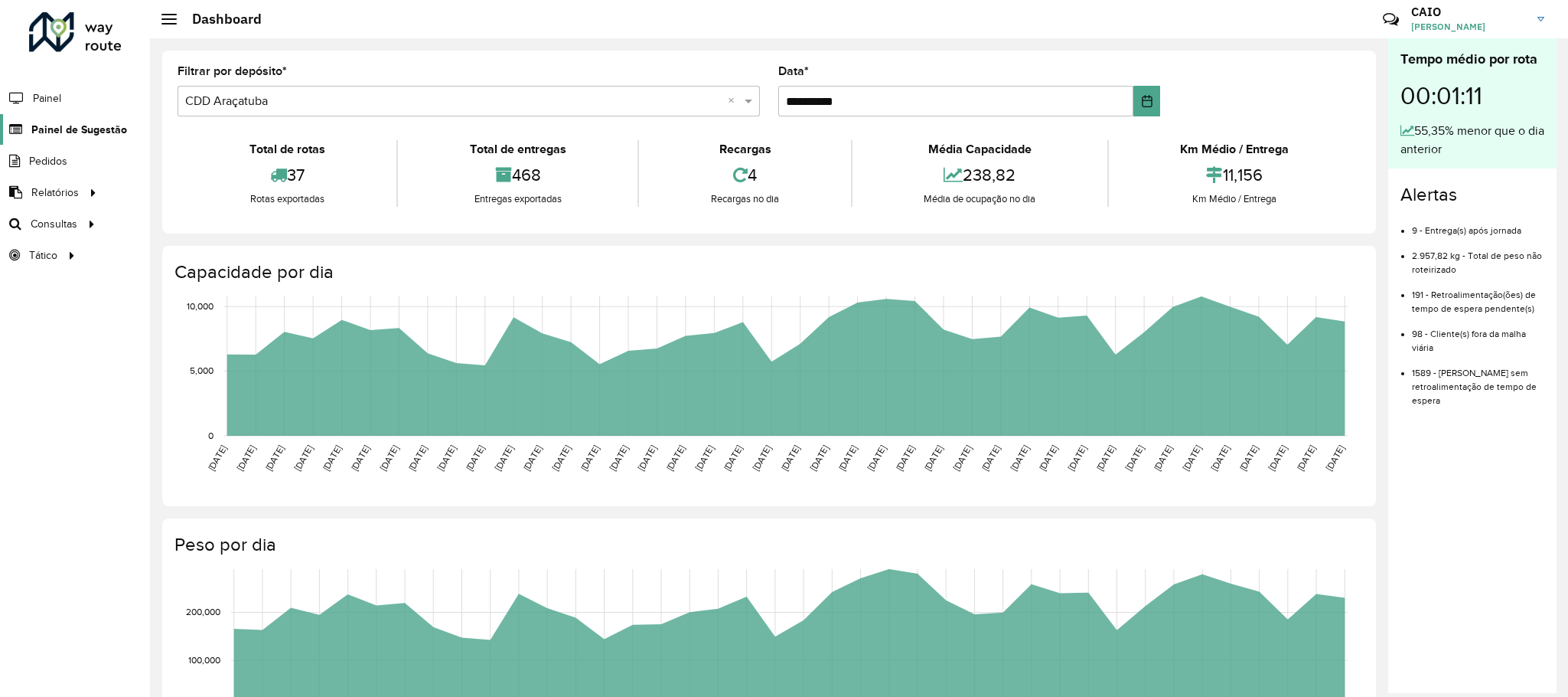
click at [58, 122] on span "Painel de Sugestão" at bounding box center [79, 129] width 96 height 16
